Goal: Find specific page/section: Find specific page/section

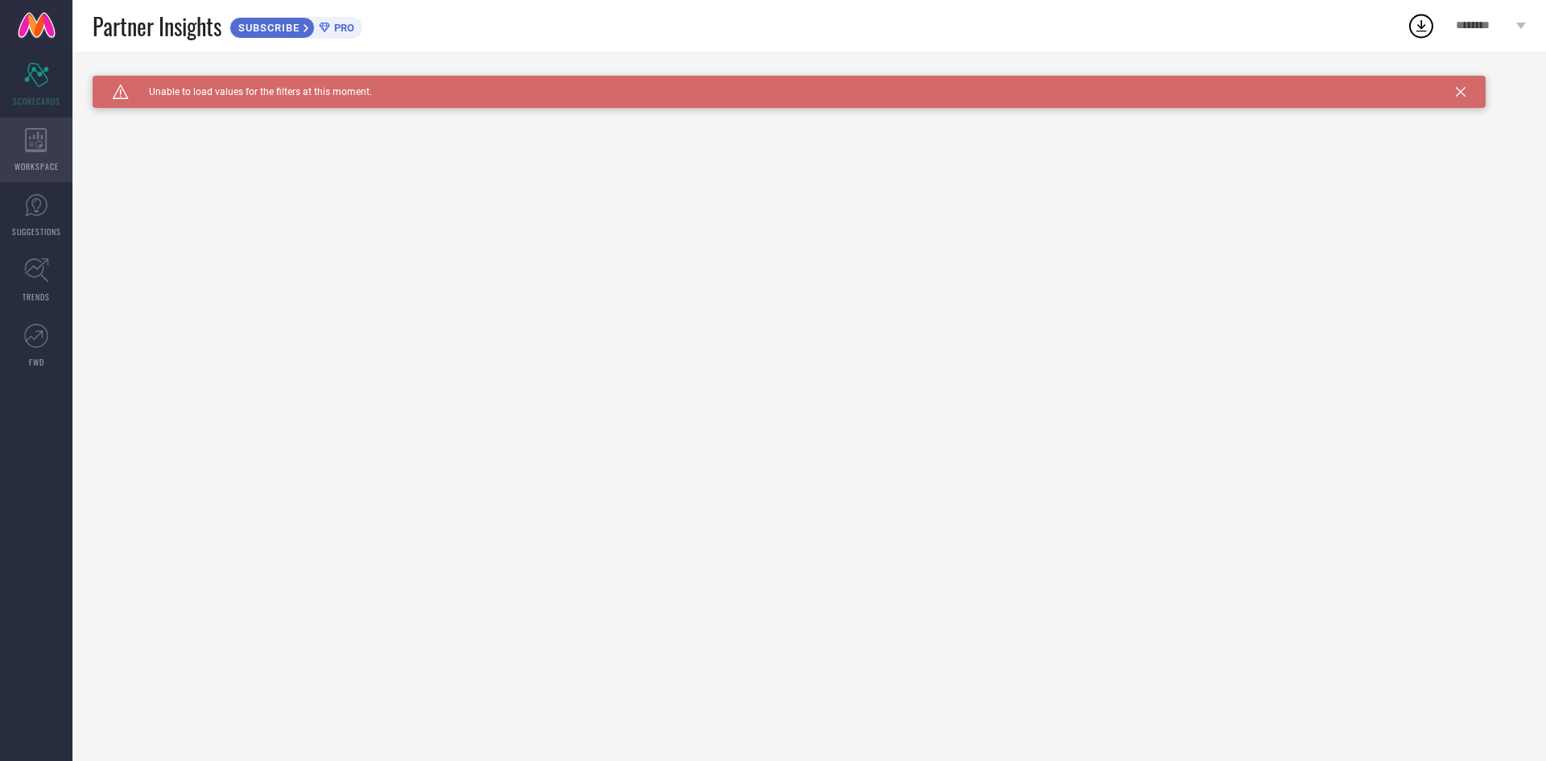
click at [52, 145] on div "WORKSPACE" at bounding box center [36, 150] width 72 height 64
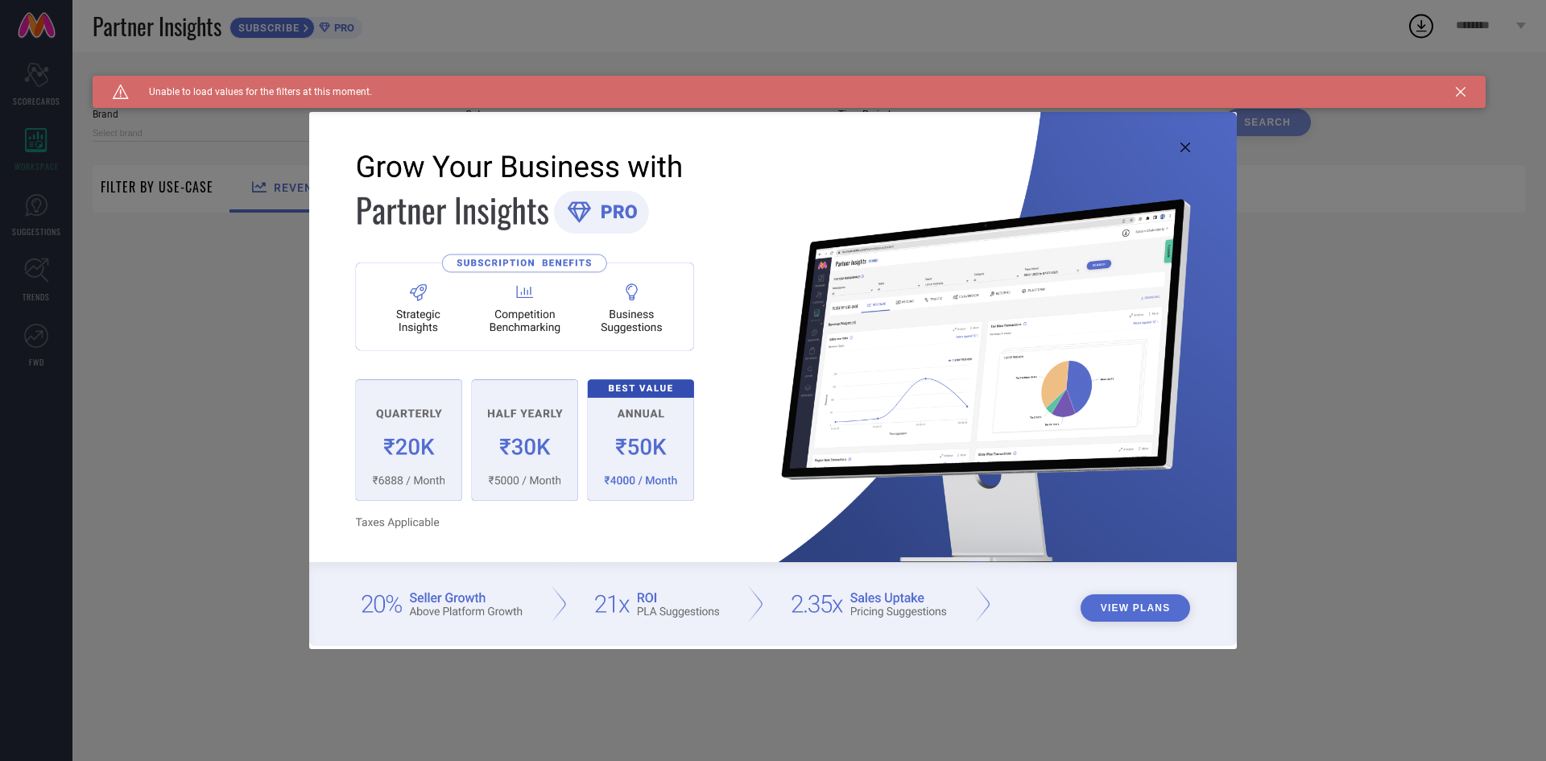
type input "1 STOP FASHION"
type input "All"
click at [1103, 603] on button "View Plans" at bounding box center [1135, 607] width 110 height 27
